Goal: Task Accomplishment & Management: Complete application form

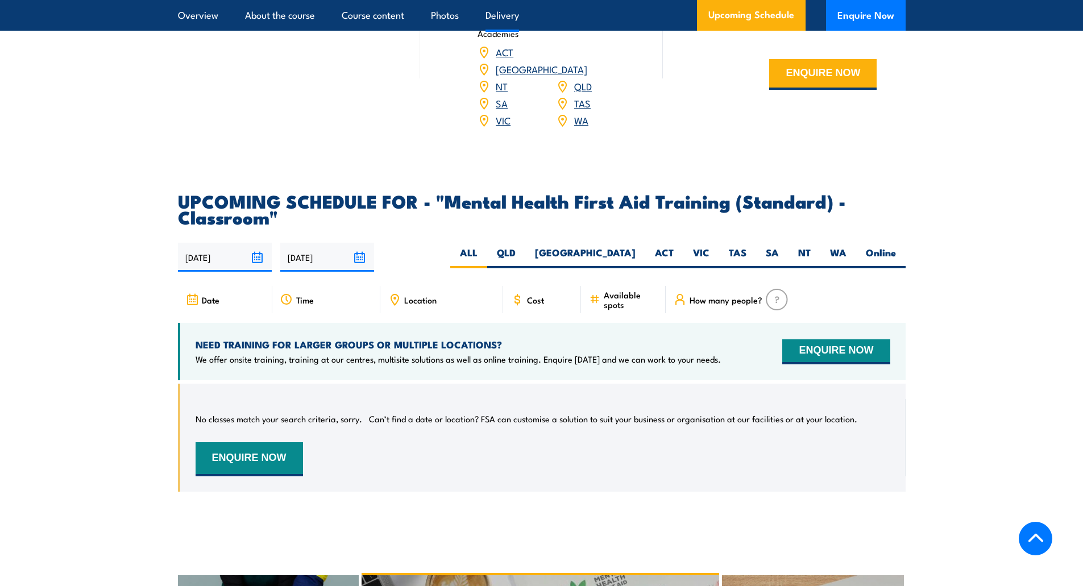
scroll to position [1819, 0]
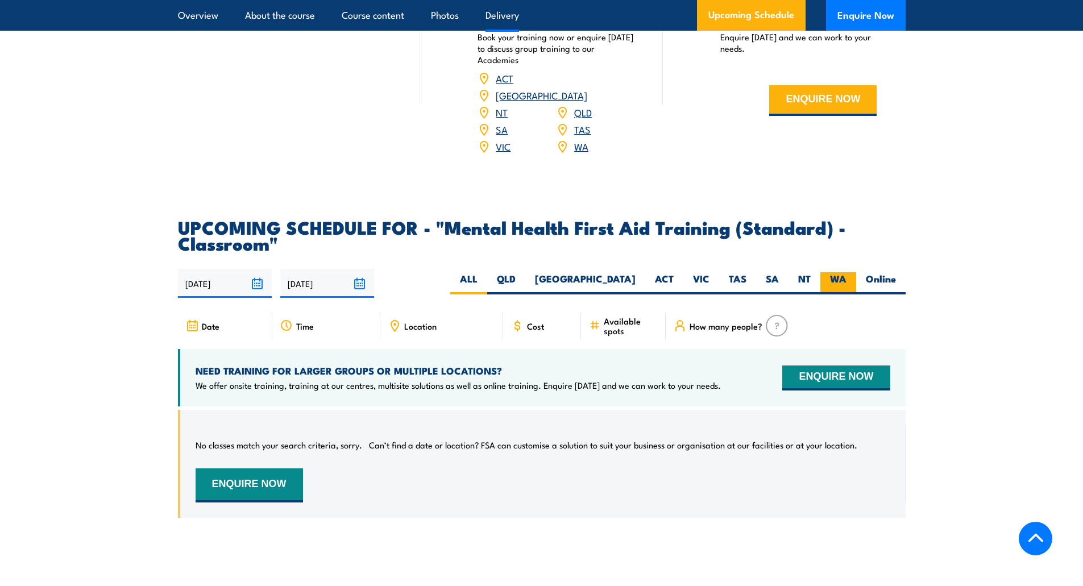
click at [836, 290] on label "WA" at bounding box center [838, 283] width 36 height 22
click at [846, 280] on input "WA" at bounding box center [849, 275] width 7 height 7
radio input "true"
click at [865, 286] on label "Online" at bounding box center [880, 283] width 49 height 22
click at [896, 280] on input "Online" at bounding box center [899, 275] width 7 height 7
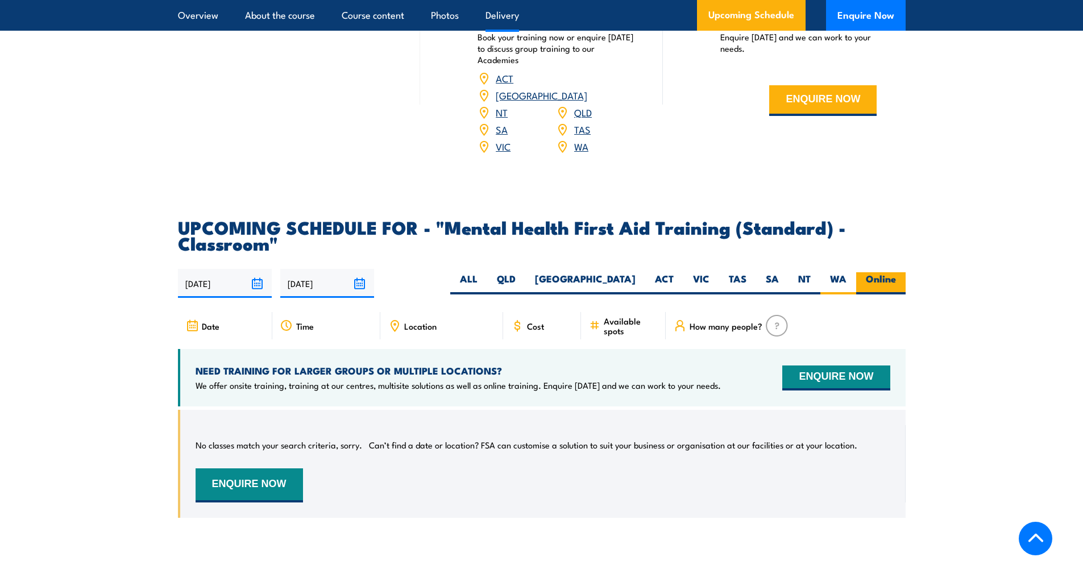
radio input "true"
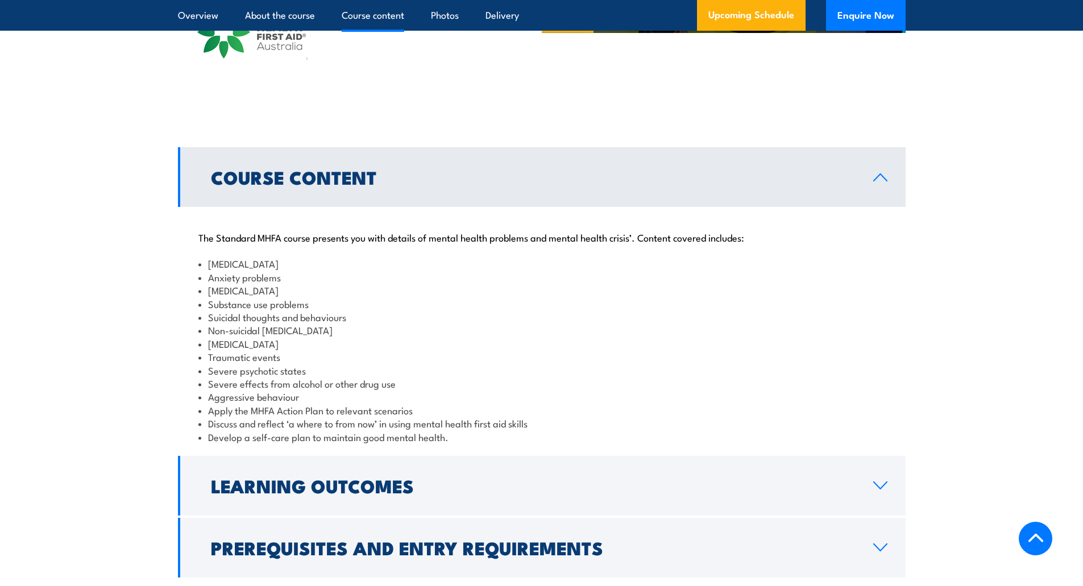
scroll to position [1081, 0]
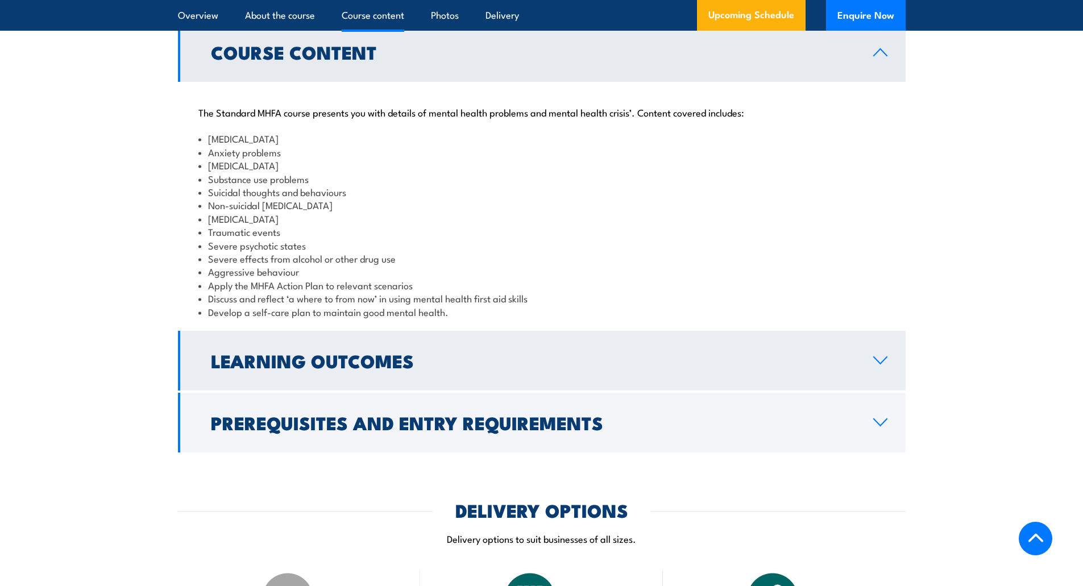
click at [258, 391] on link "Learning Outcomes" at bounding box center [542, 361] width 728 height 60
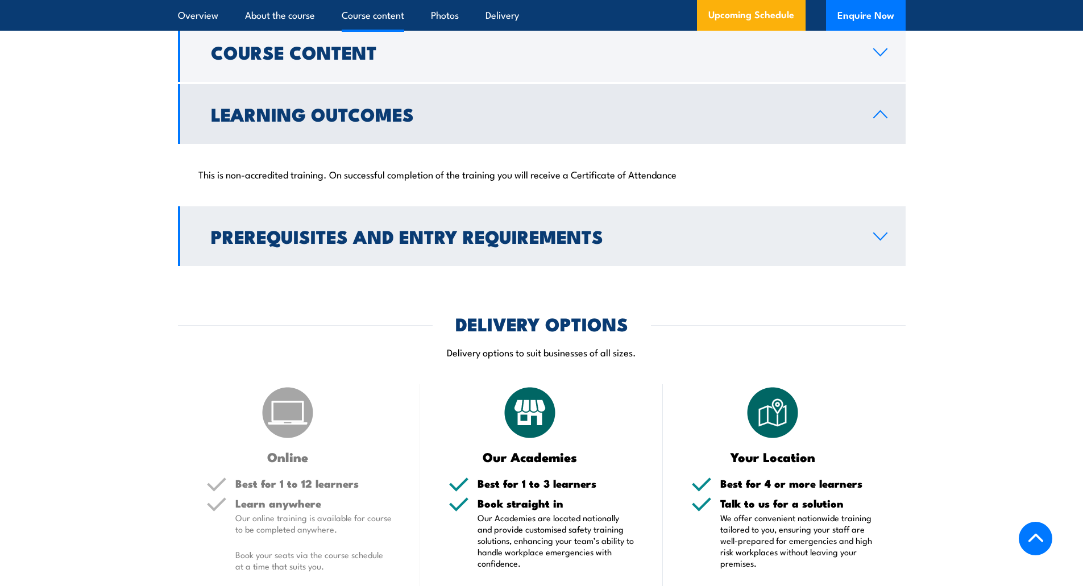
click at [285, 244] on h2 "Prerequisites and Entry Requirements" at bounding box center [533, 236] width 644 height 16
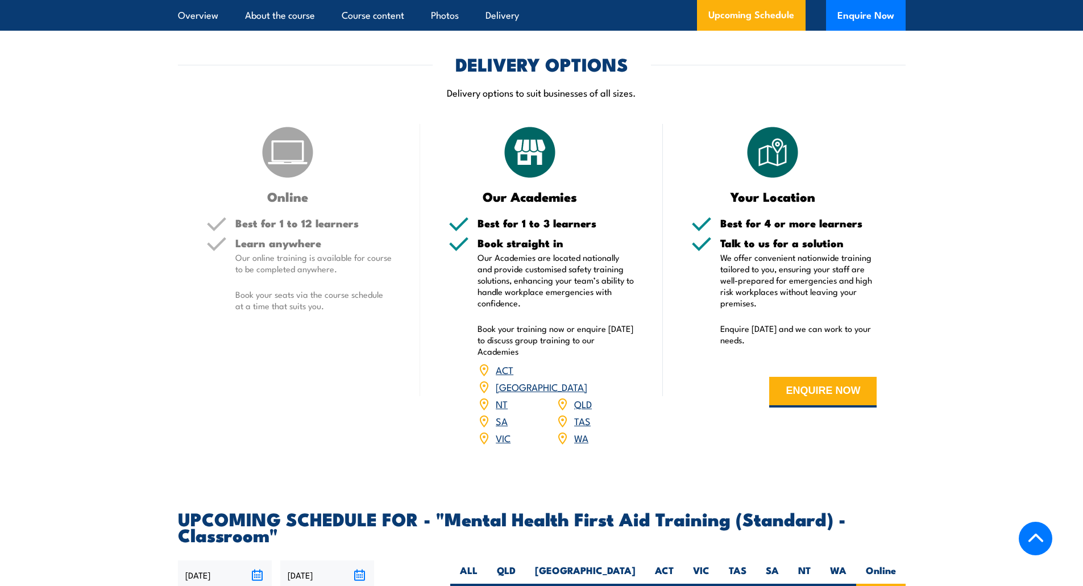
scroll to position [1422, 0]
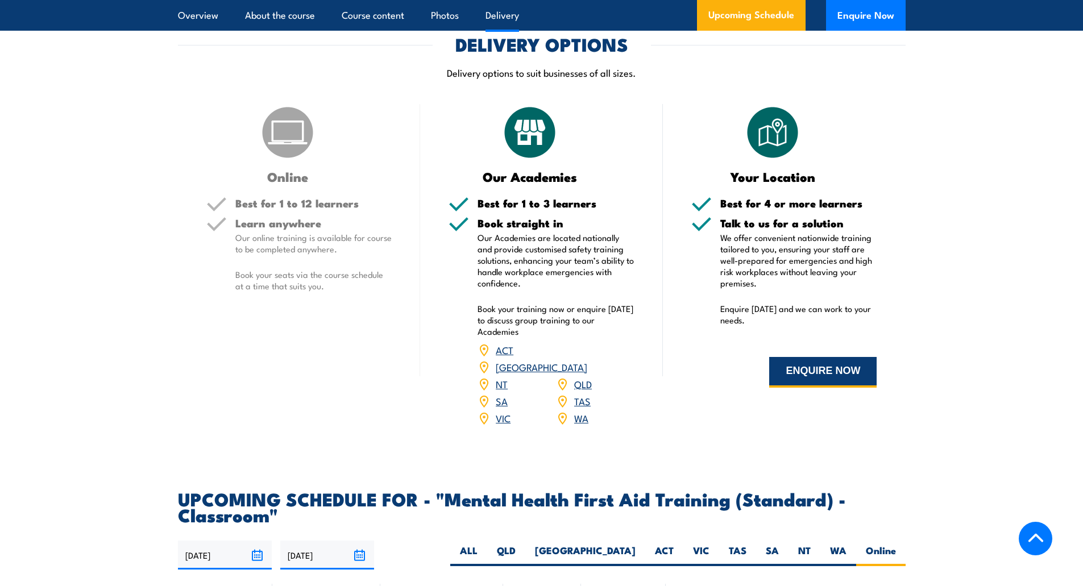
click at [796, 388] on button "ENQUIRE NOW" at bounding box center [822, 372] width 107 height 31
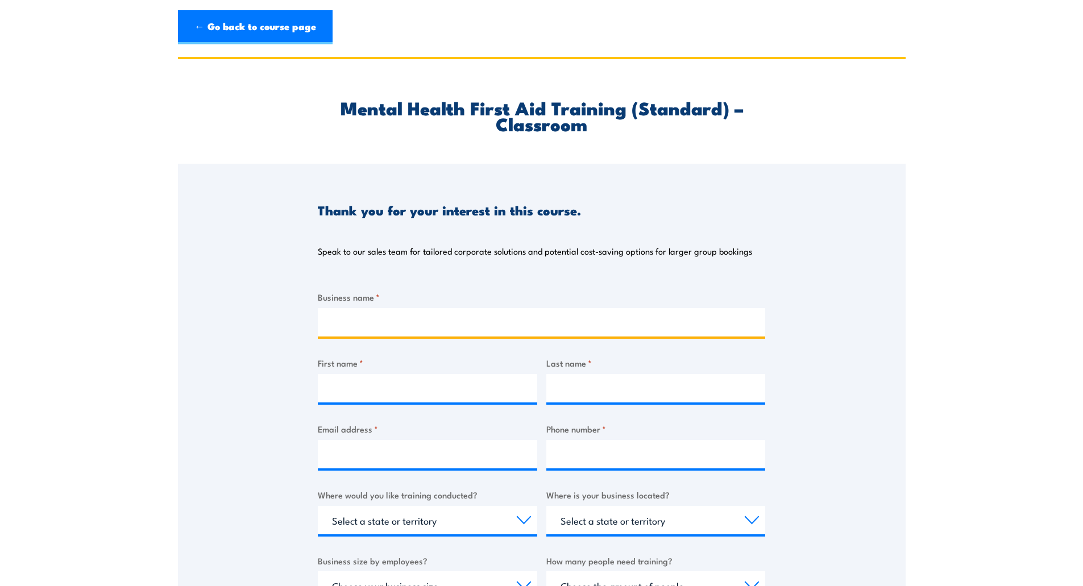
click at [383, 314] on input "Business name *" at bounding box center [541, 322] width 447 height 28
type input "Whittens"
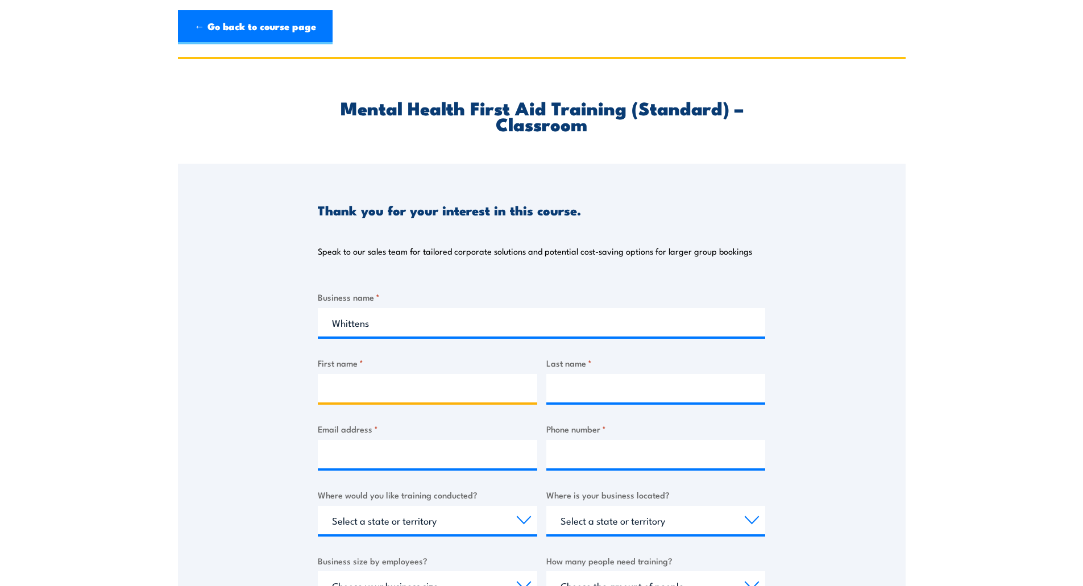
click at [391, 398] on input "First name *" at bounding box center [427, 388] width 219 height 28
type input "Ebony"
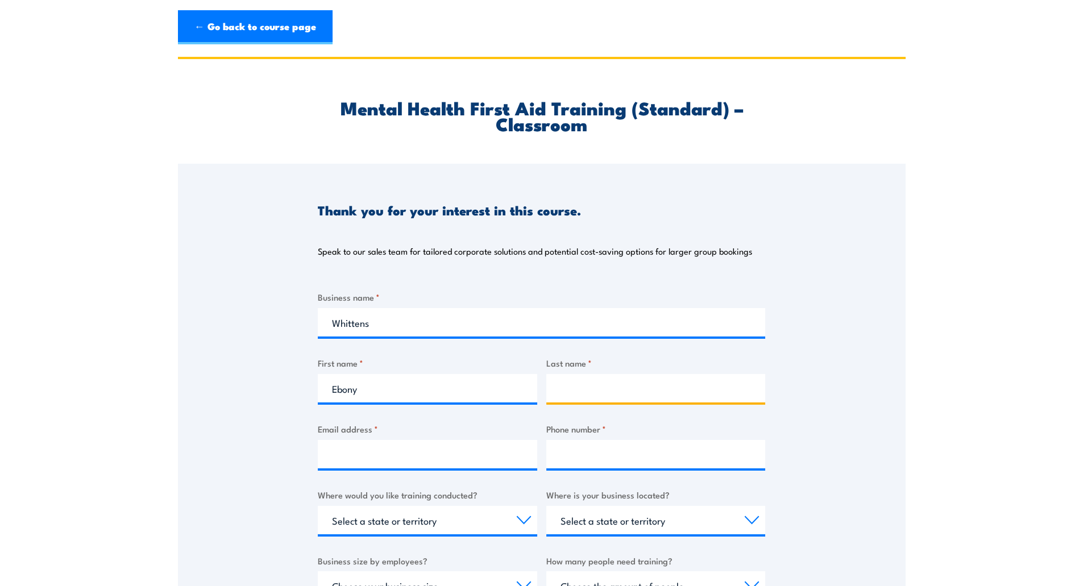
click at [584, 391] on input "Last name *" at bounding box center [655, 388] width 219 height 28
type input "Fewkes"
click at [425, 446] on input "Email address *" at bounding box center [427, 454] width 219 height 28
type input "w"
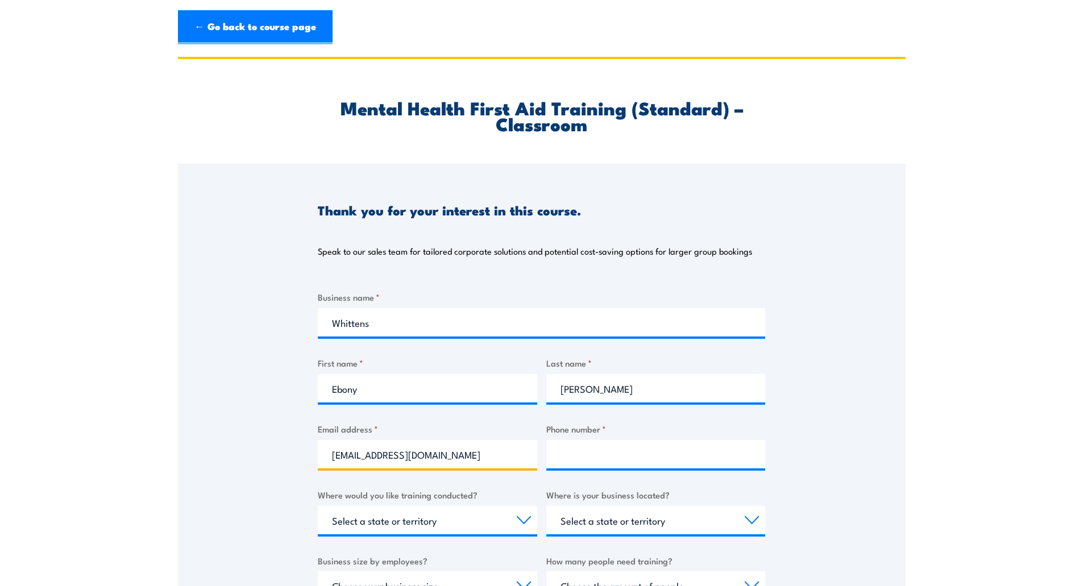
type input "ebonyfewkes@whittensgroup.com.au"
click at [595, 454] on input "Phone number *" at bounding box center [655, 454] width 219 height 28
type input "1"
type input "0477988585"
click at [479, 521] on select "Select a state or territory Nationally - multiple locations QLD NSW VIC SA ACT …" at bounding box center [427, 520] width 219 height 28
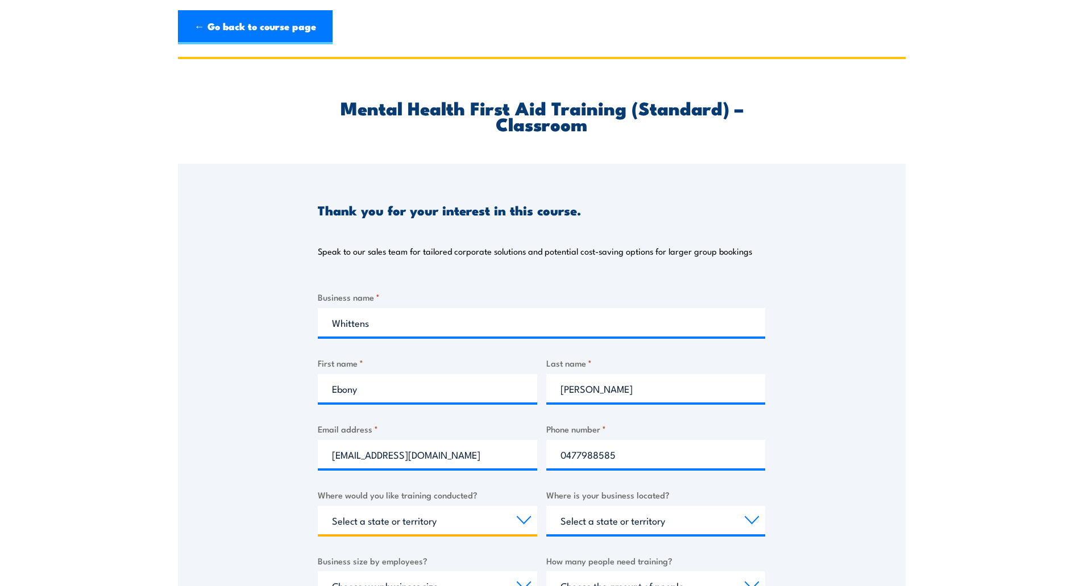
select select "WA"
click at [318, 506] on select "Select a state or territory Nationally - multiple locations QLD NSW VIC SA ACT …" at bounding box center [427, 520] width 219 height 28
click at [630, 509] on select "Select a state or territory QLD NSW VIC SA ACT WA TAS NT" at bounding box center [655, 520] width 219 height 28
select select "WA"
click at [546, 506] on select "Select a state or territory QLD NSW VIC SA ACT WA TAS NT" at bounding box center [655, 520] width 219 height 28
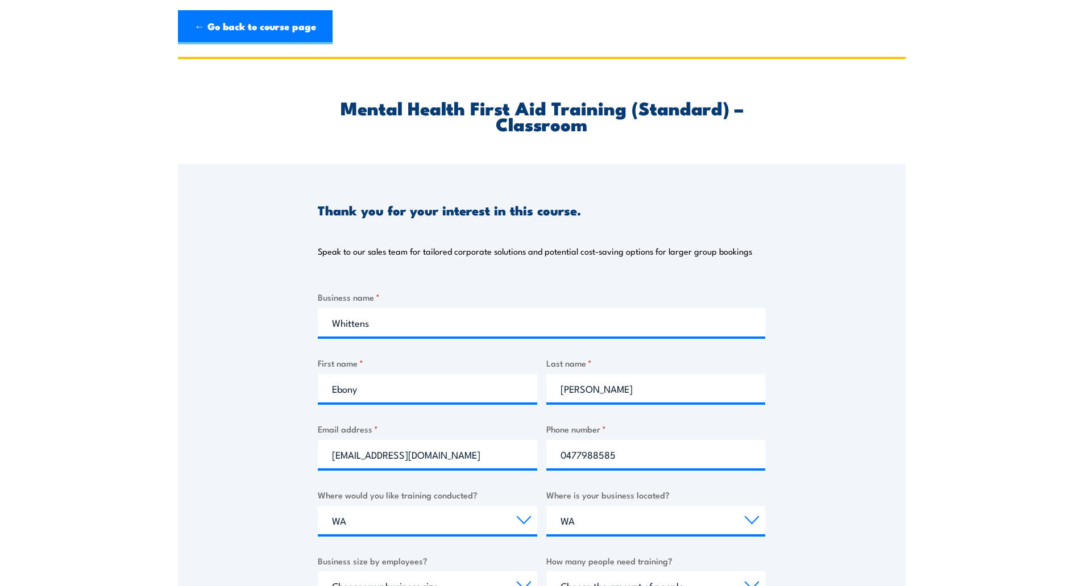
click at [813, 476] on div "Thank you for your interest in this course. Speak to our sales team for tailore…" at bounding box center [542, 448] width 728 height 568
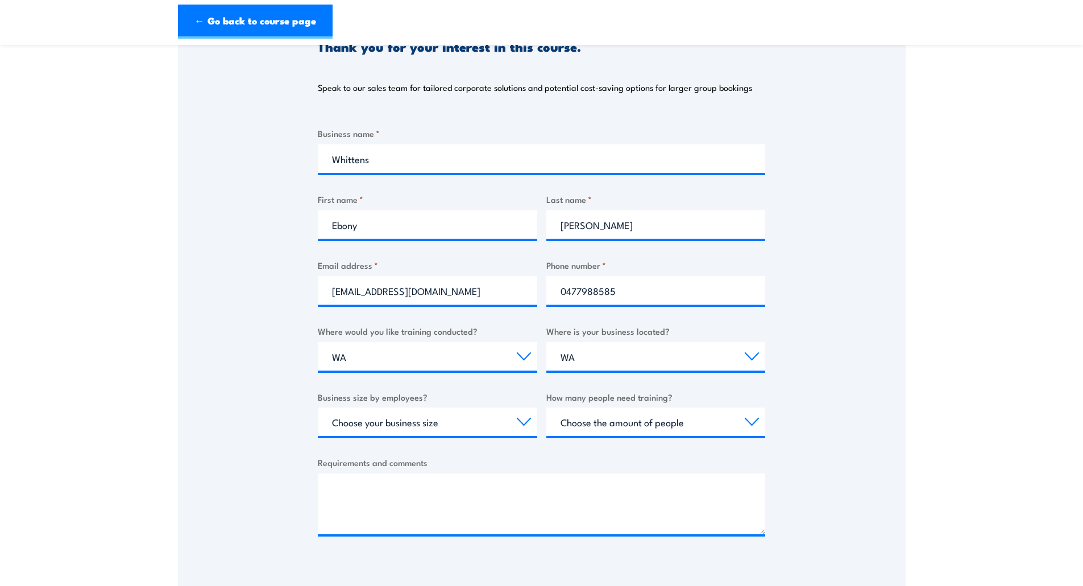
scroll to position [171, 0]
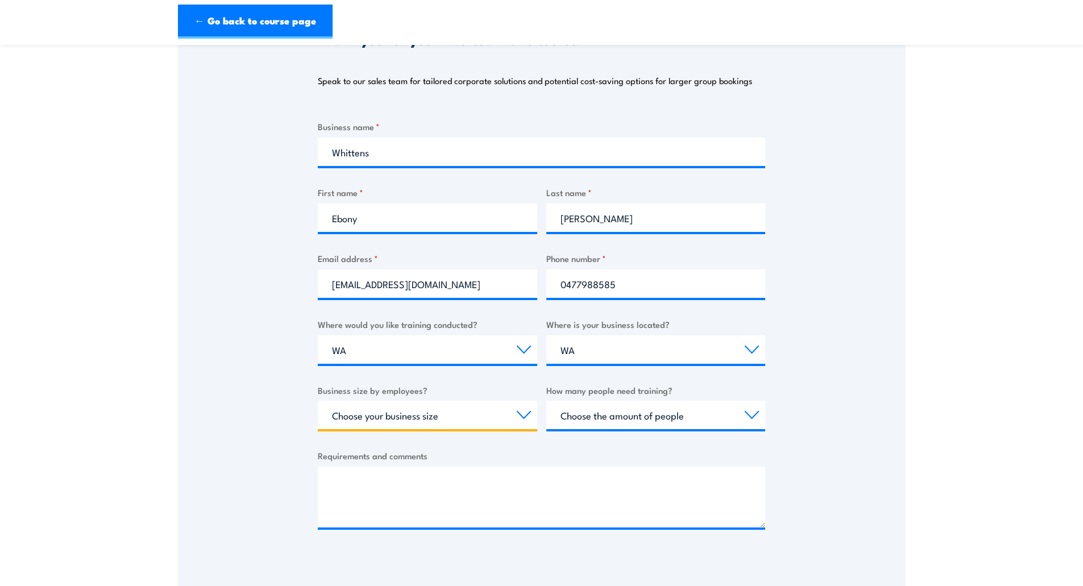
click at [426, 408] on select "Choose your business size 1 to 19 20 to 199 200+" at bounding box center [427, 415] width 219 height 28
select select "200+"
click at [318, 401] on select "Choose your business size 1 to 19 20 to 199 200+" at bounding box center [427, 415] width 219 height 28
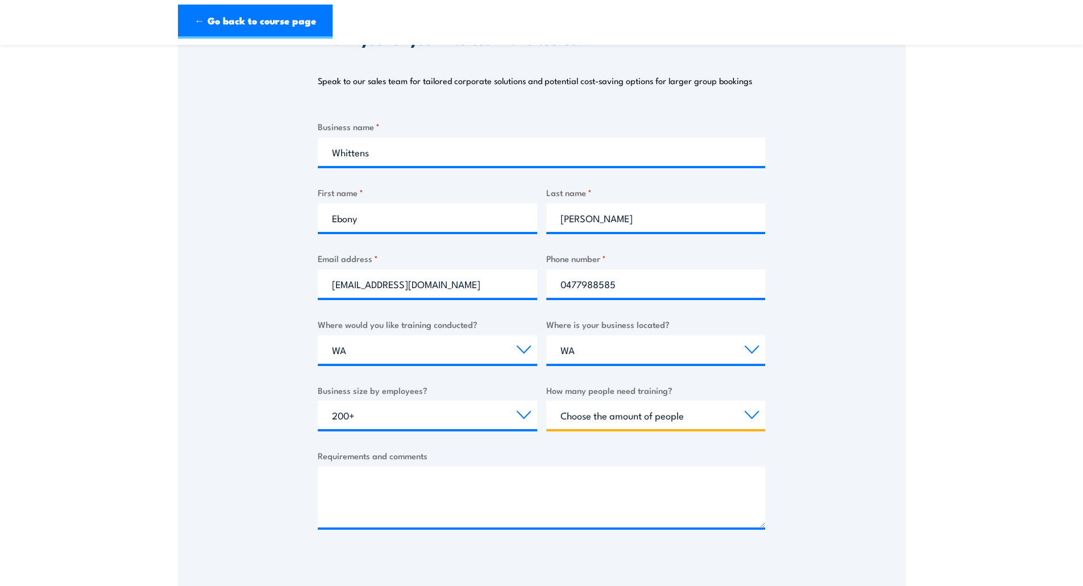
click at [646, 421] on select "Choose the amount of people 1 to 4 5 to 19 20+" at bounding box center [655, 415] width 219 height 28
select select "1 to 4"
click at [546, 401] on select "Choose the amount of people 1 to 4 5 to 19 20+" at bounding box center [655, 415] width 219 height 28
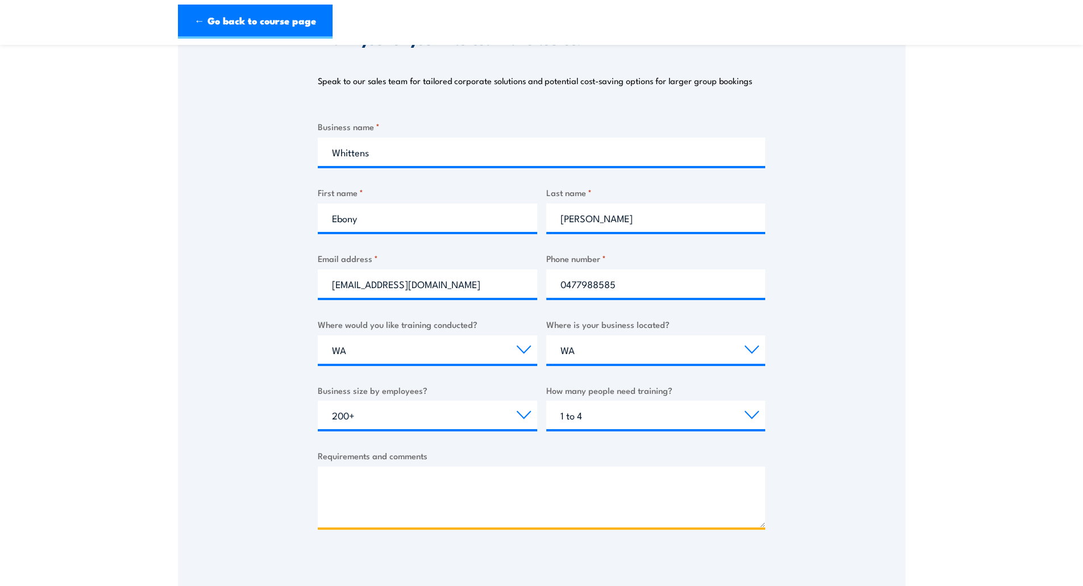
click at [425, 491] on textarea "Requirements and comments" at bounding box center [541, 497] width 447 height 61
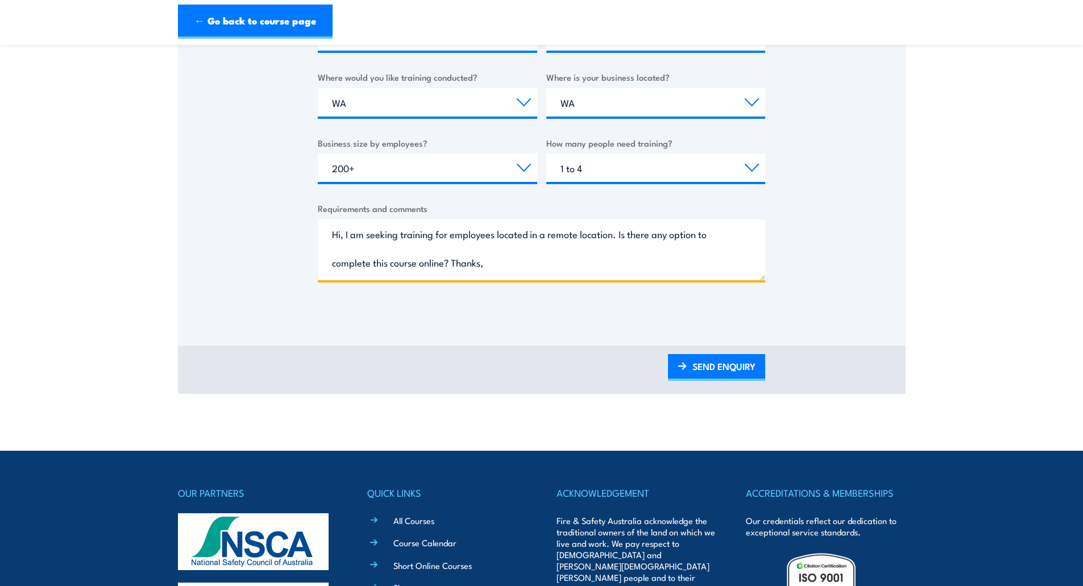
scroll to position [18, 0]
type textarea "Hi, I am seeking training for employees located in a remote location. Is there …"
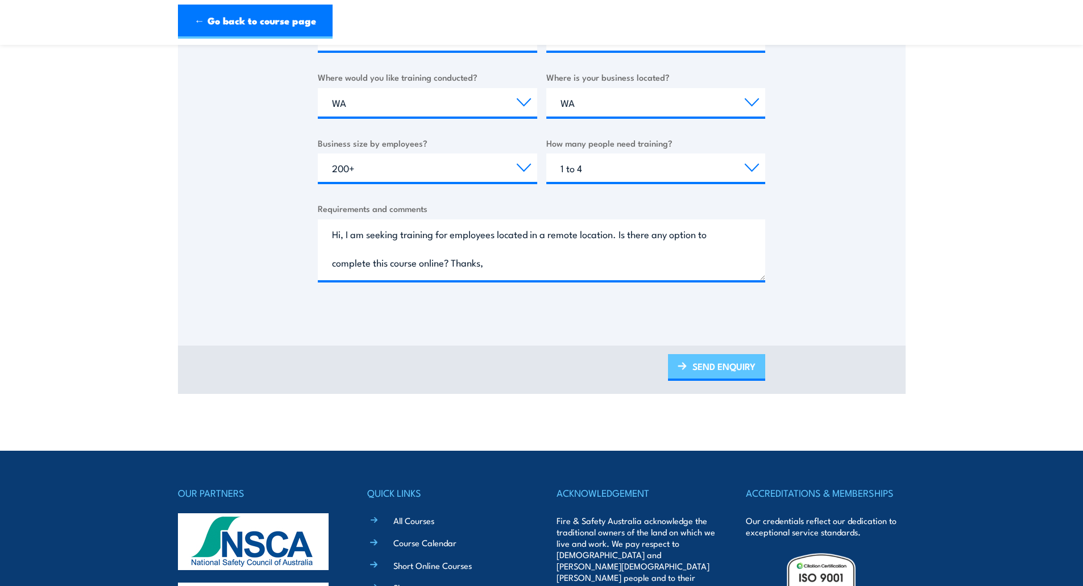
click at [678, 364] on img at bounding box center [682, 366] width 9 height 8
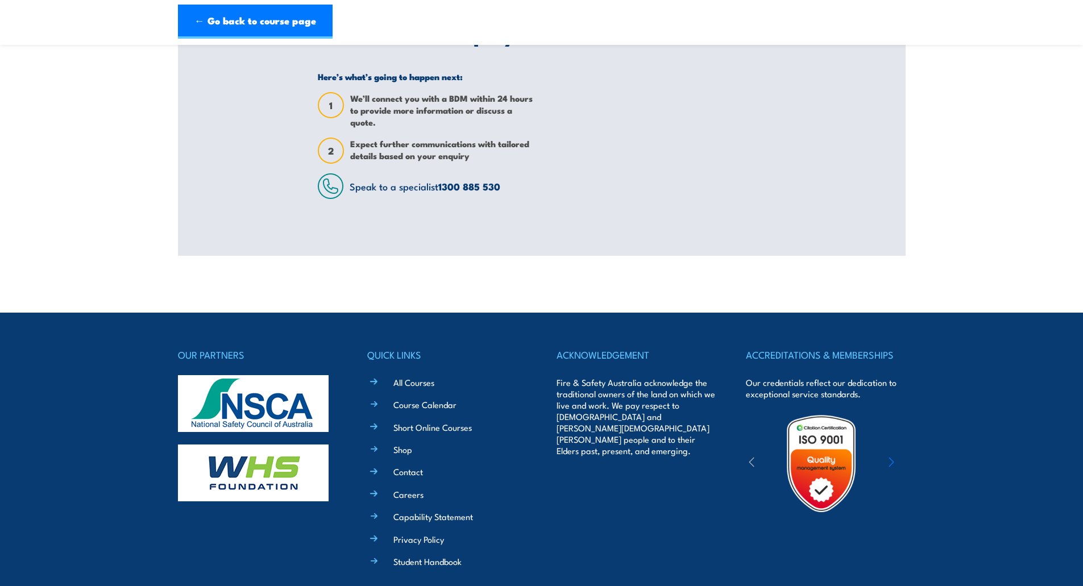
scroll to position [0, 0]
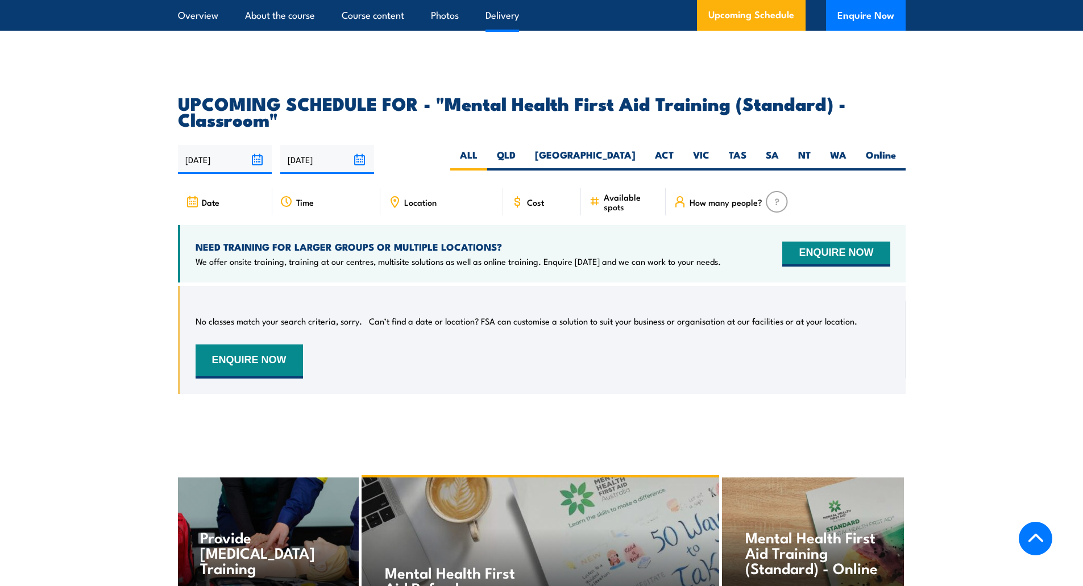
scroll to position [1691, 0]
